Goal: Find specific page/section: Find specific page/section

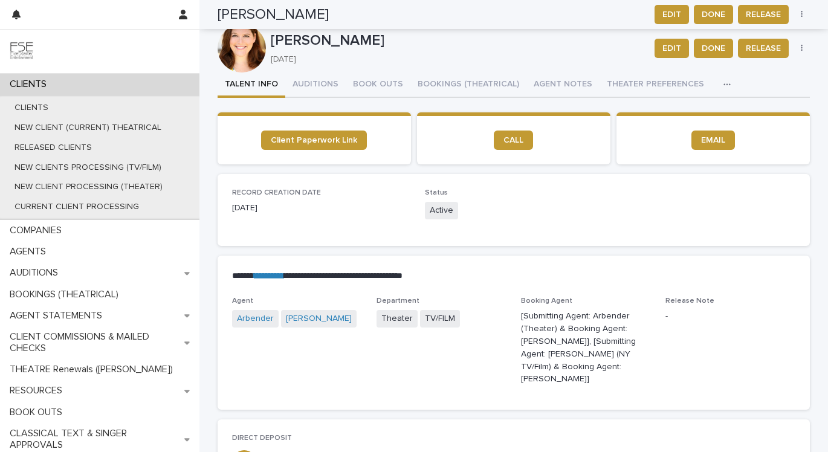
scroll to position [1236, 0]
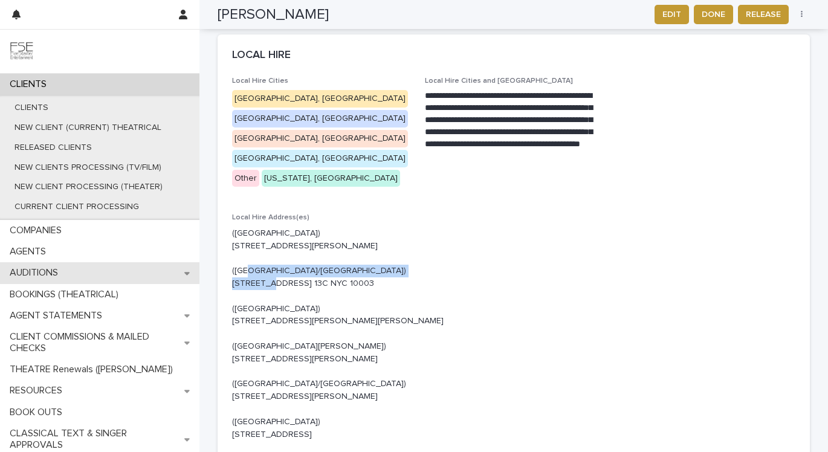
click at [86, 277] on div "AUDITIONS" at bounding box center [99, 272] width 199 height 21
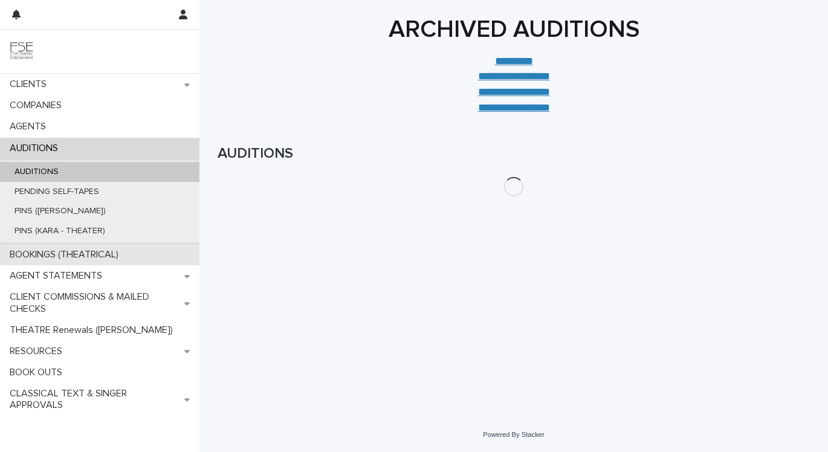
click at [71, 253] on p "BOOKINGS (THEATRICAL)" at bounding box center [66, 254] width 123 height 11
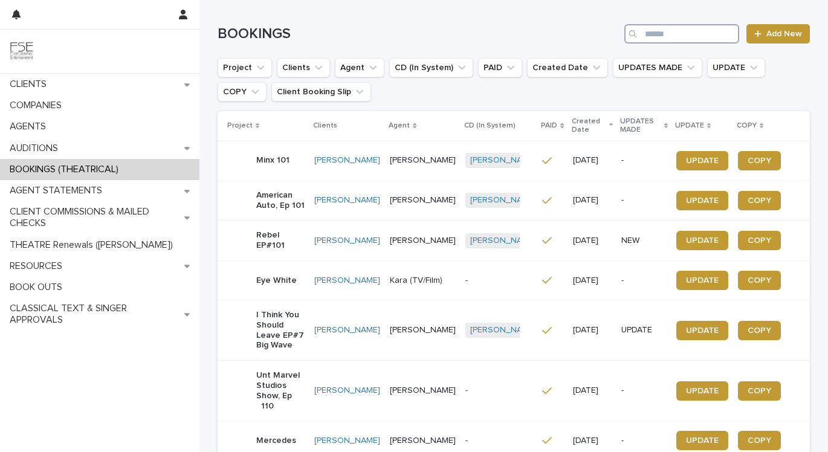
click at [669, 30] on input "Search" at bounding box center [681, 33] width 115 height 19
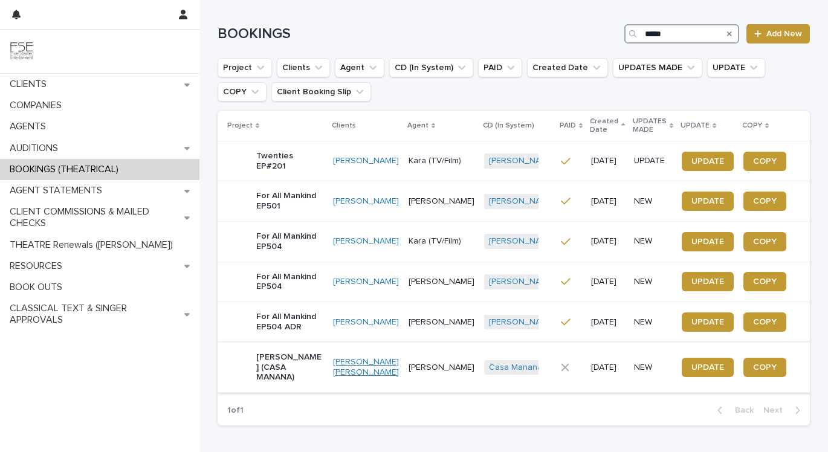
type input "*****"
click at [380, 365] on link "[PERSON_NAME] [PERSON_NAME]" at bounding box center [366, 367] width 66 height 21
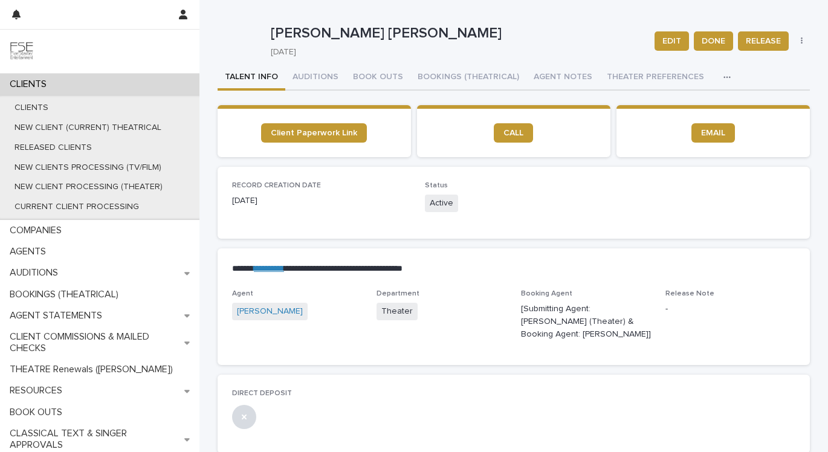
scroll to position [11, 0]
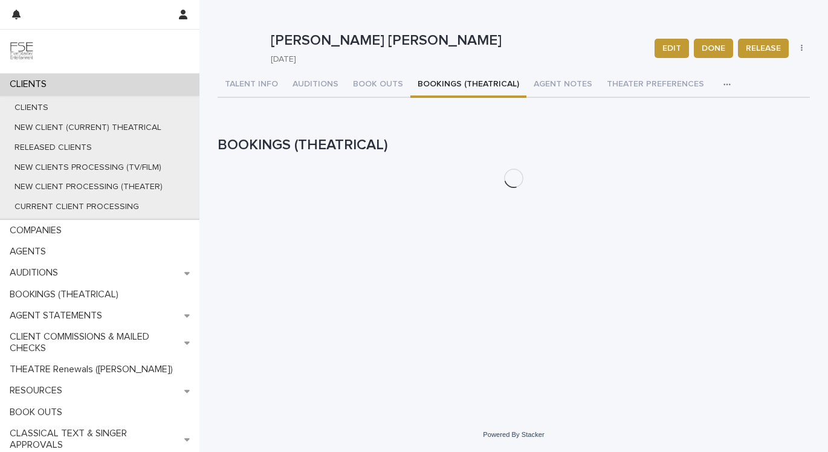
click at [441, 74] on button "BOOKINGS (THEATRICAL)" at bounding box center [468, 85] width 116 height 25
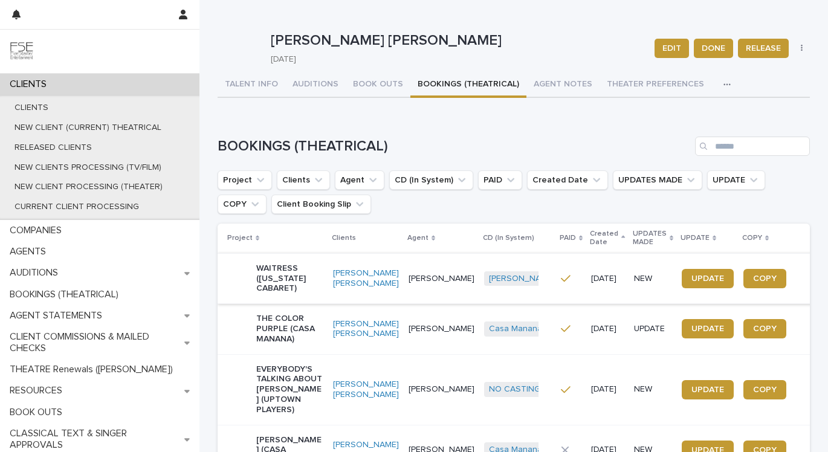
scroll to position [133, 0]
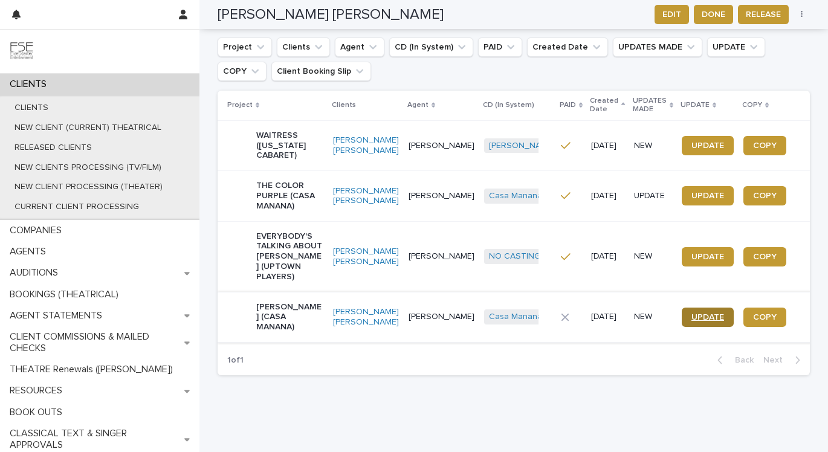
click at [699, 308] on link "UPDATE" at bounding box center [708, 317] width 52 height 19
click at [322, 305] on div "[PERSON_NAME] (CASA MANANA)" at bounding box center [289, 317] width 67 height 40
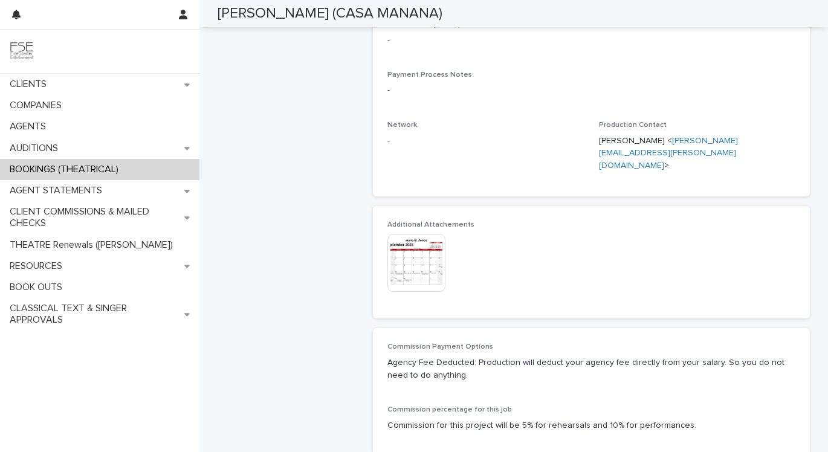
scroll to position [743, 0]
